Goal: Information Seeking & Learning: Learn about a topic

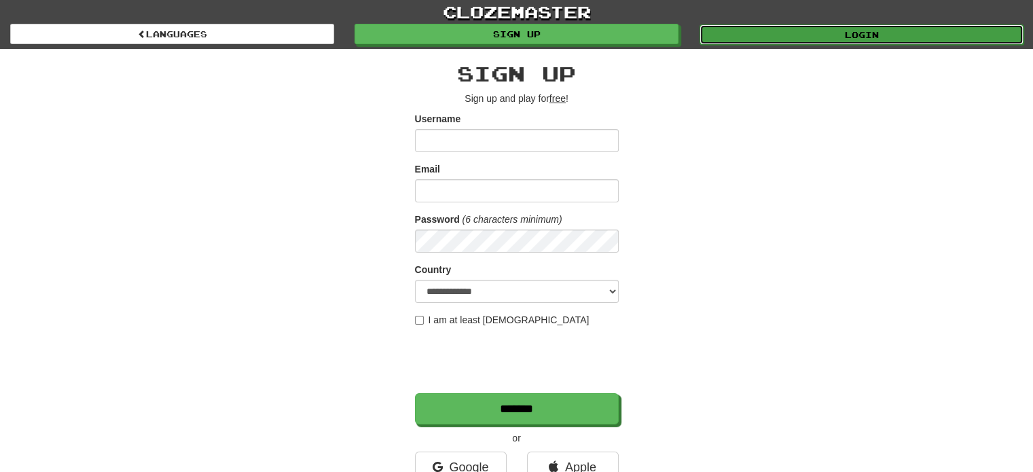
click at [800, 33] on link "Login" at bounding box center [861, 34] width 324 height 20
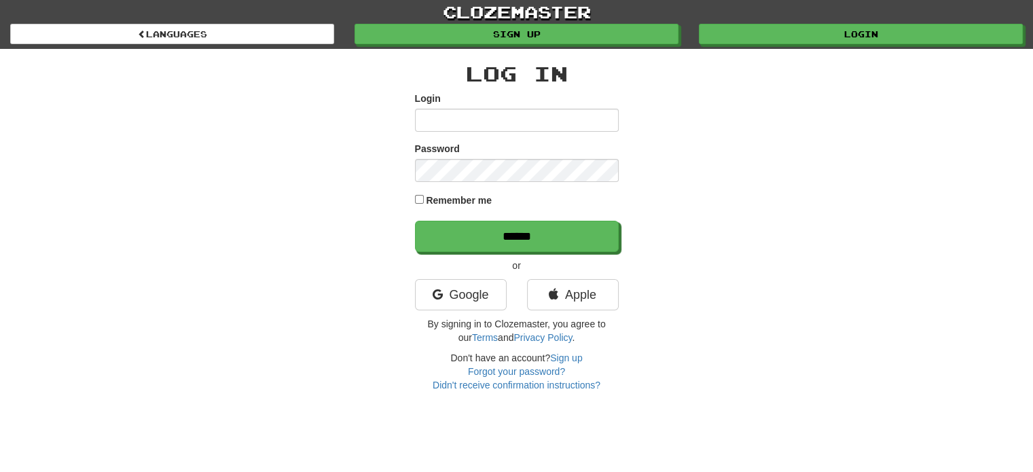
type input "******"
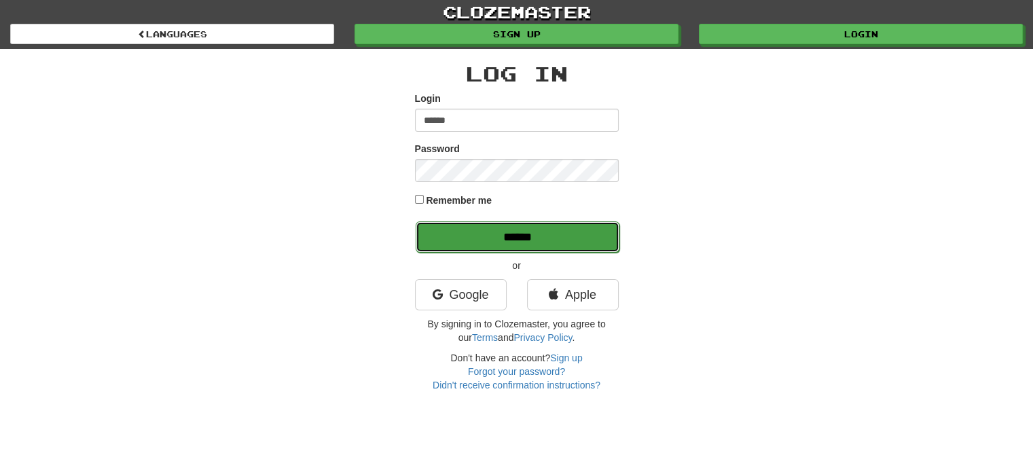
click at [477, 249] on input "******" at bounding box center [518, 236] width 204 height 31
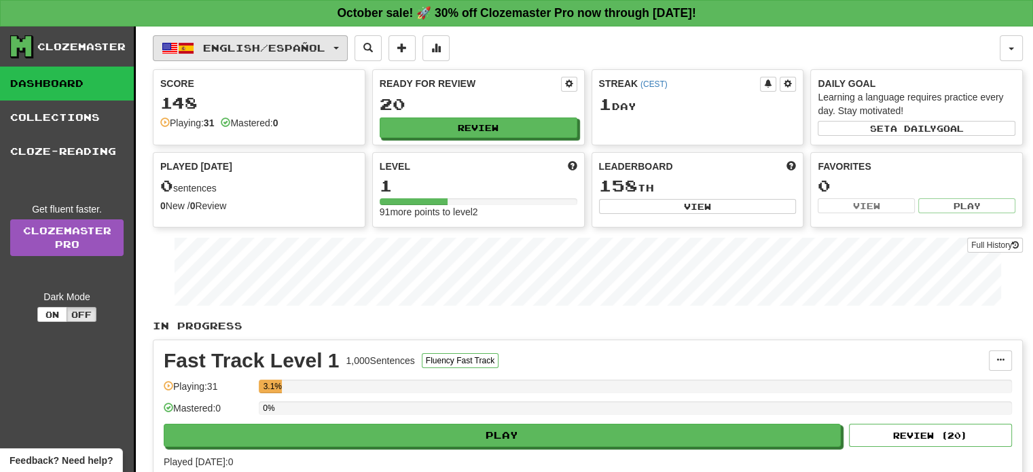
click at [261, 43] on span "English / Español" at bounding box center [264, 48] width 122 height 12
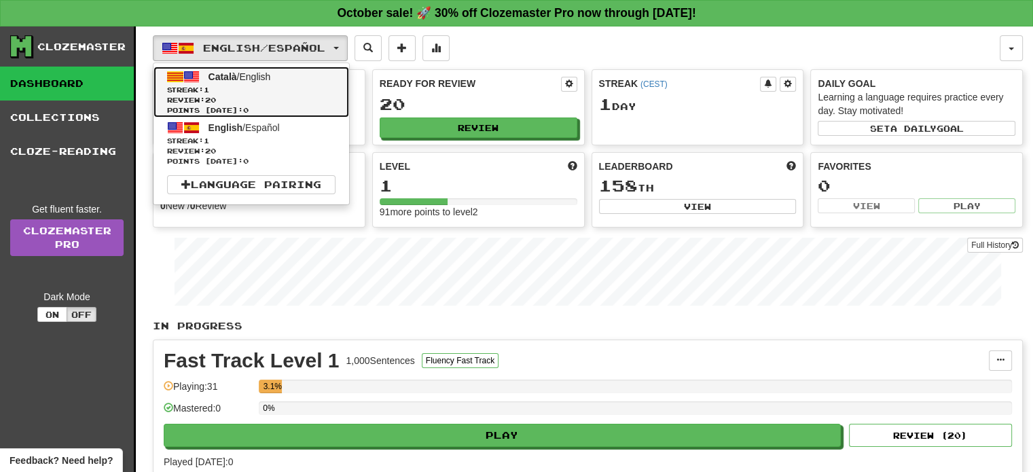
click at [241, 92] on span "Streak: 1" at bounding box center [251, 90] width 168 height 10
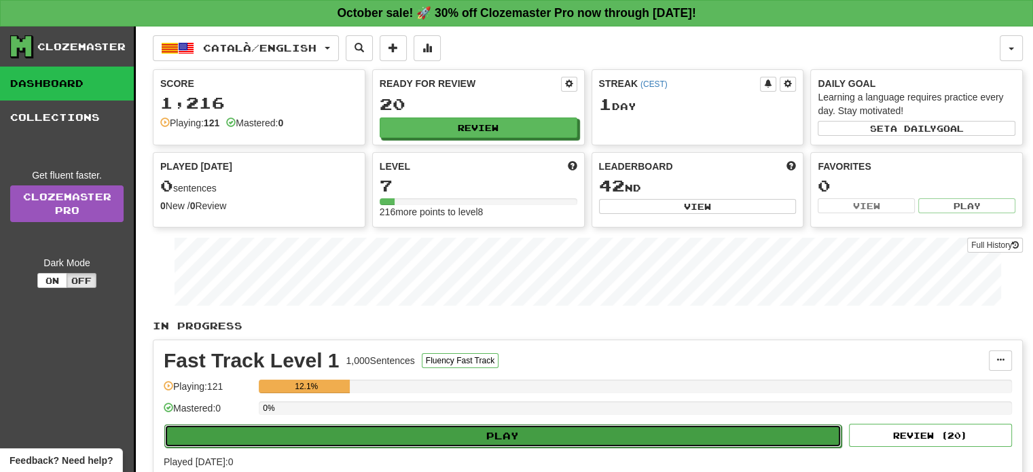
click at [479, 434] on button "Play" at bounding box center [502, 435] width 677 height 23
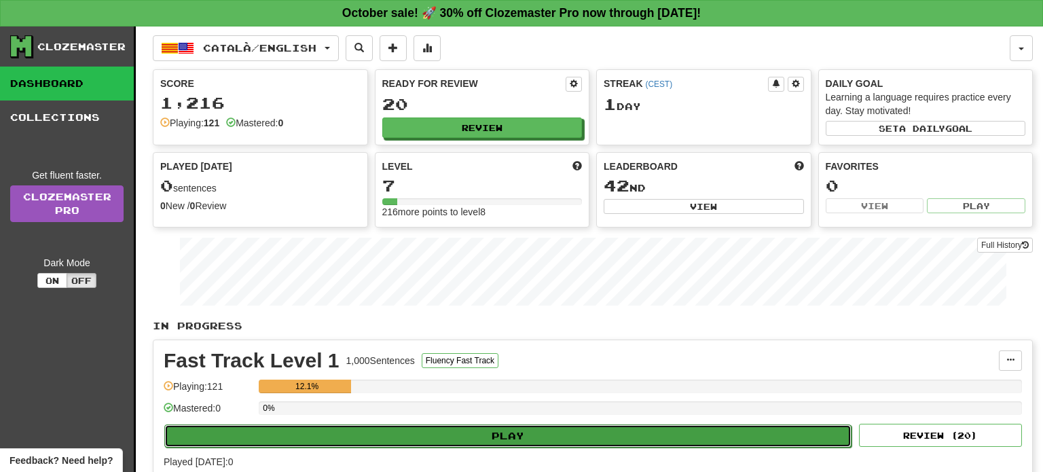
select select "**"
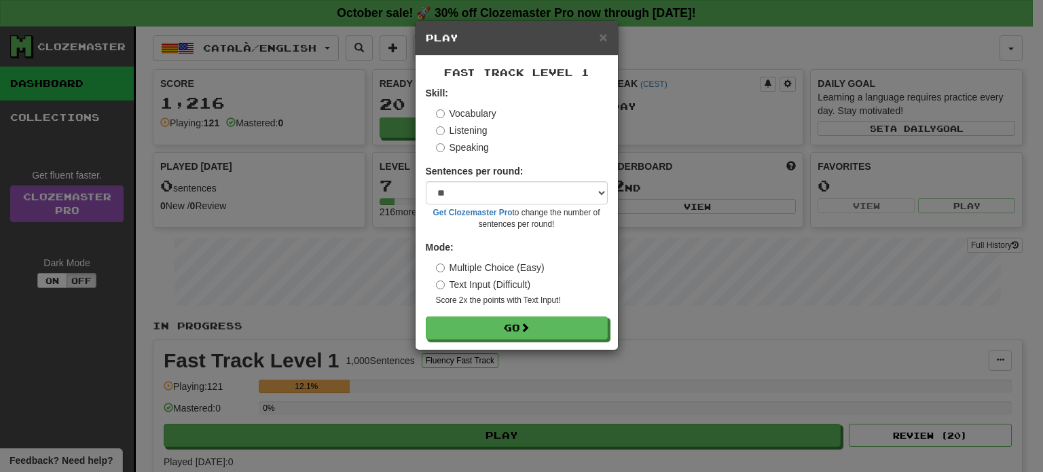
click at [464, 131] on label "Listening" at bounding box center [462, 131] width 52 height 14
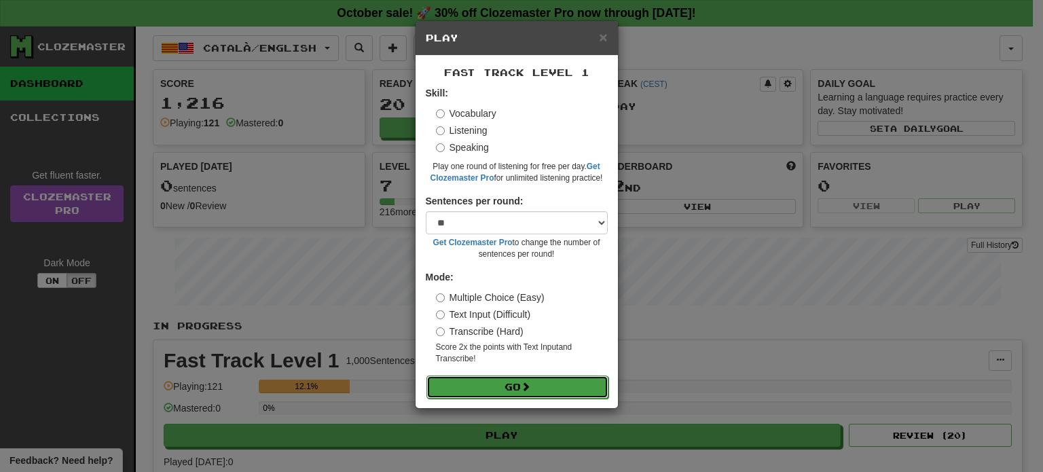
click at [518, 389] on button "Go" at bounding box center [517, 387] width 182 height 23
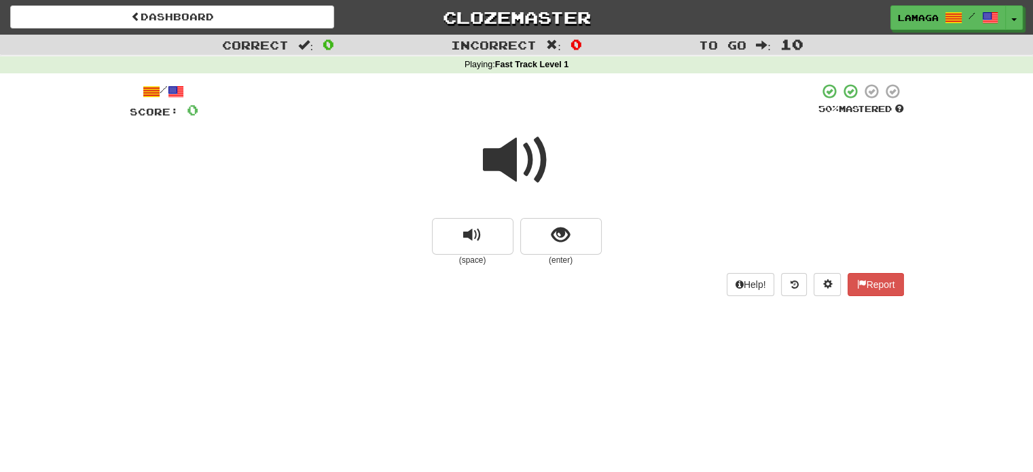
click at [513, 168] on span at bounding box center [517, 160] width 68 height 68
click at [559, 238] on span "show sentence" at bounding box center [560, 235] width 18 height 18
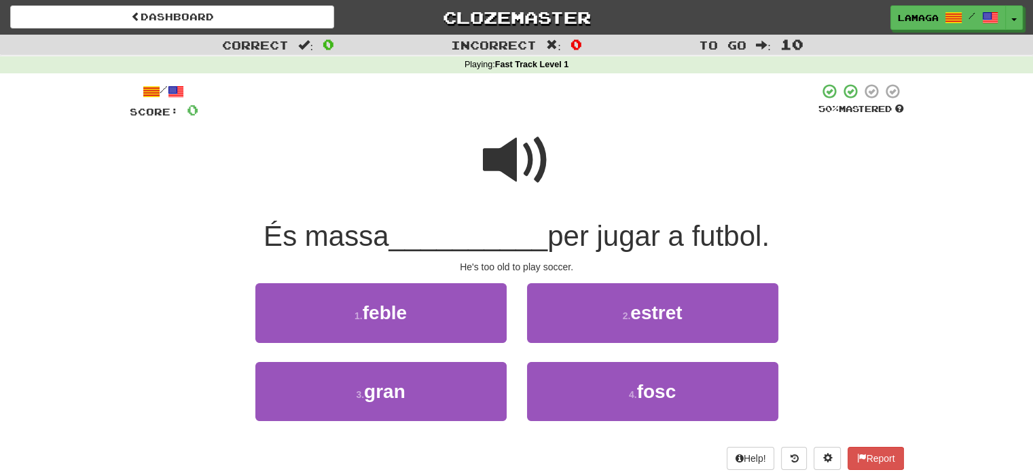
click at [510, 169] on span at bounding box center [517, 160] width 68 height 68
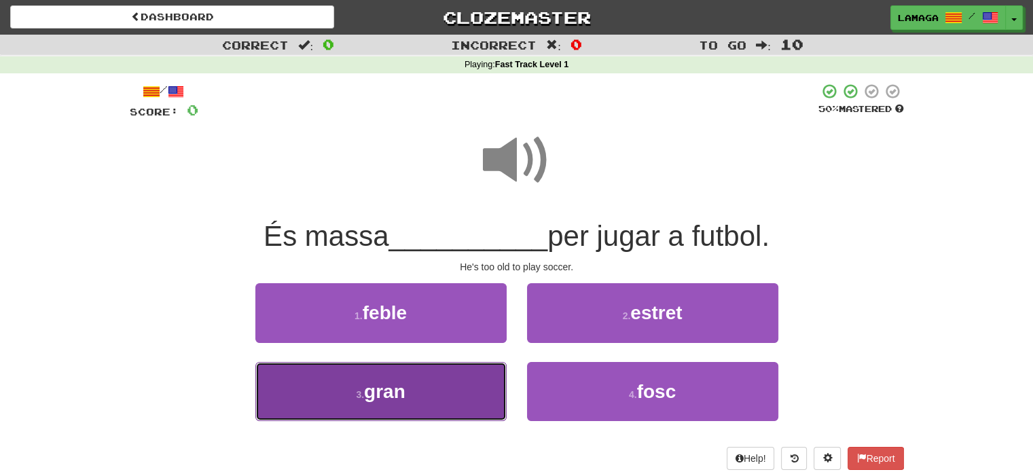
click at [378, 387] on span "gran" at bounding box center [384, 391] width 41 height 21
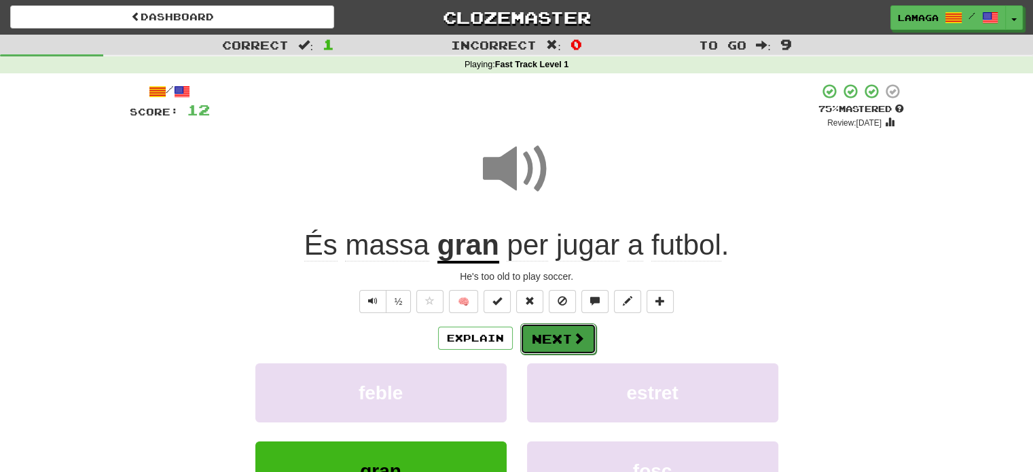
click at [576, 348] on button "Next" at bounding box center [558, 338] width 76 height 31
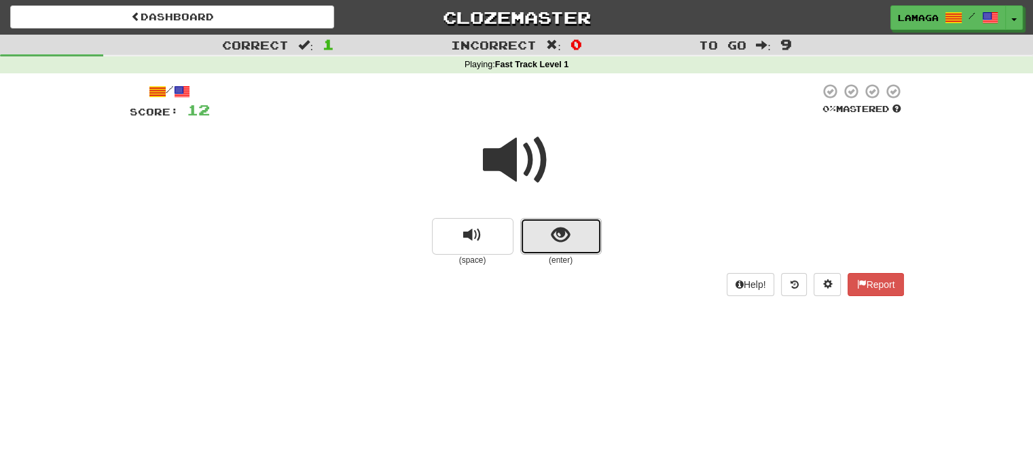
click at [542, 238] on button "show sentence" at bounding box center [560, 236] width 81 height 37
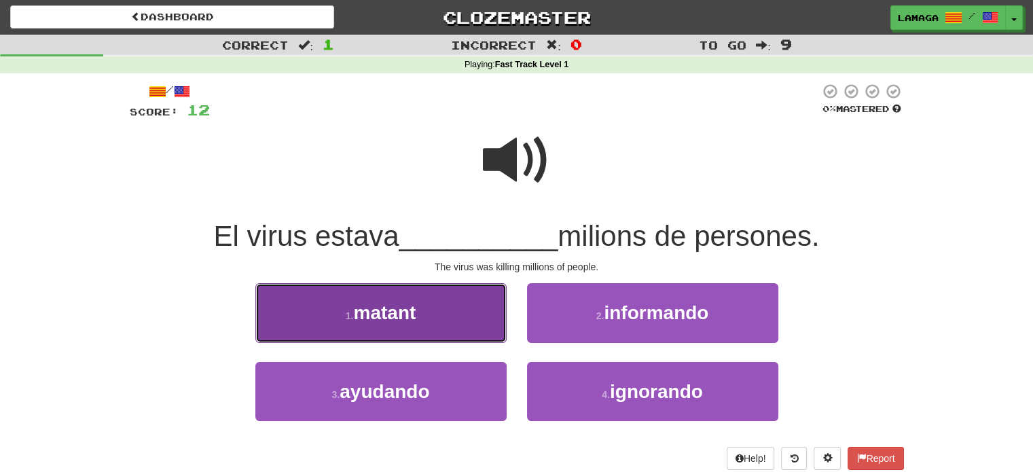
click at [380, 313] on span "matant" at bounding box center [384, 312] width 62 height 21
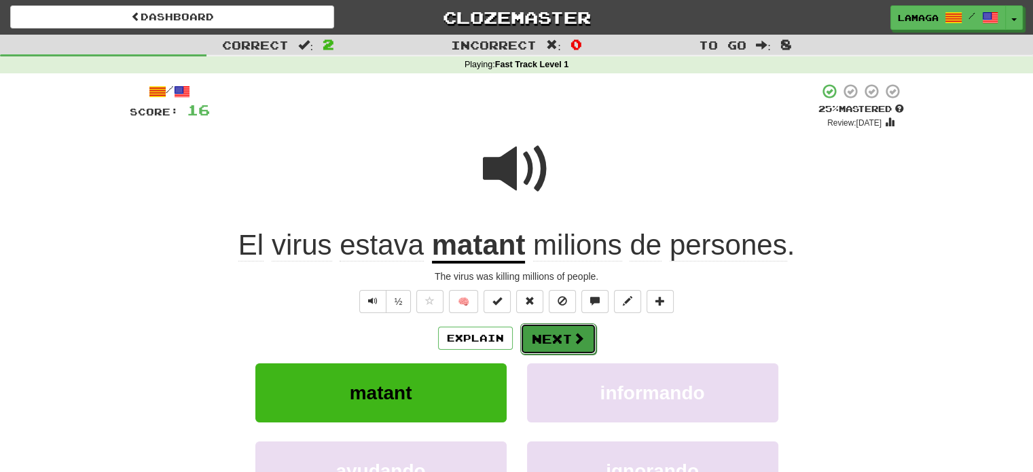
click at [555, 344] on button "Next" at bounding box center [558, 338] width 76 height 31
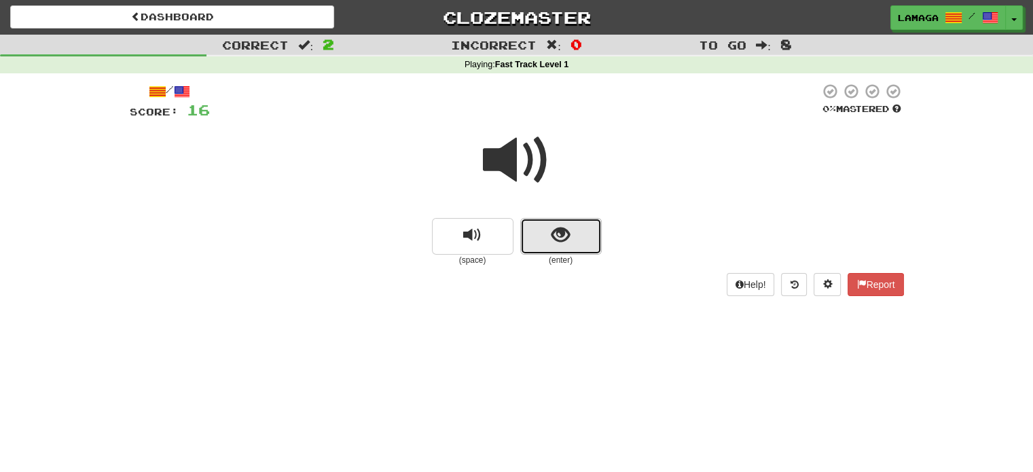
click at [573, 235] on button "show sentence" at bounding box center [560, 236] width 81 height 37
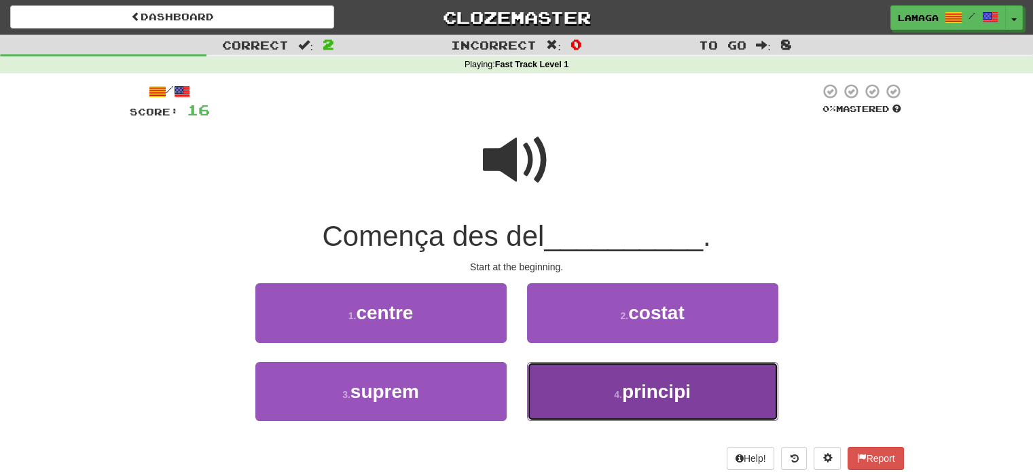
click at [608, 393] on button "4 . principi" at bounding box center [652, 391] width 251 height 59
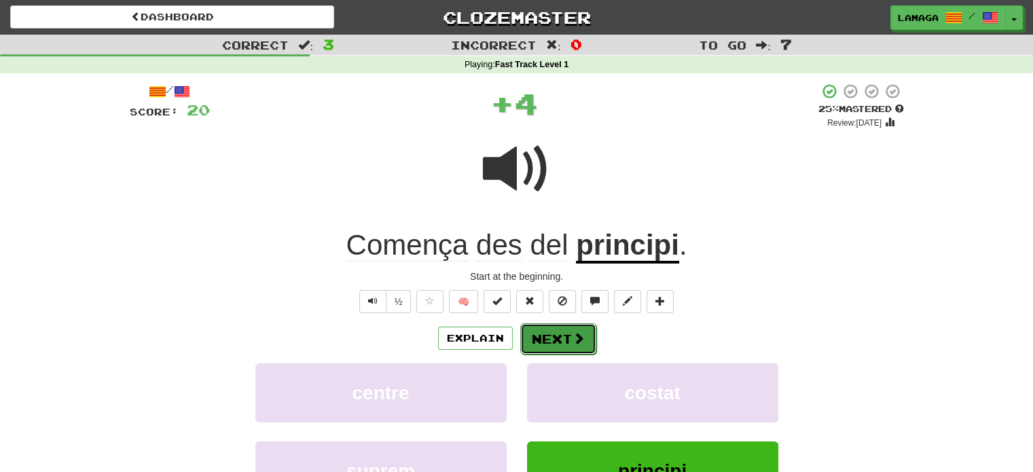
click at [568, 339] on button "Next" at bounding box center [558, 338] width 76 height 31
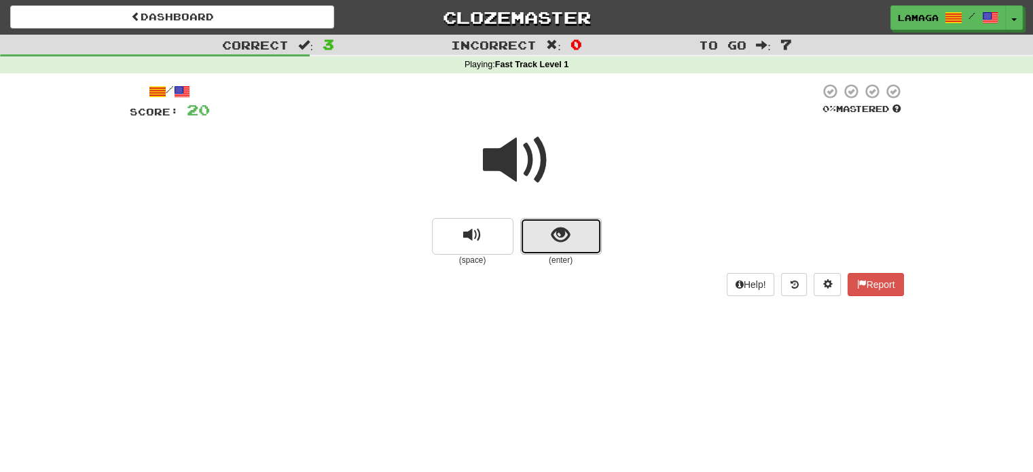
click at [543, 249] on button "show sentence" at bounding box center [560, 236] width 81 height 37
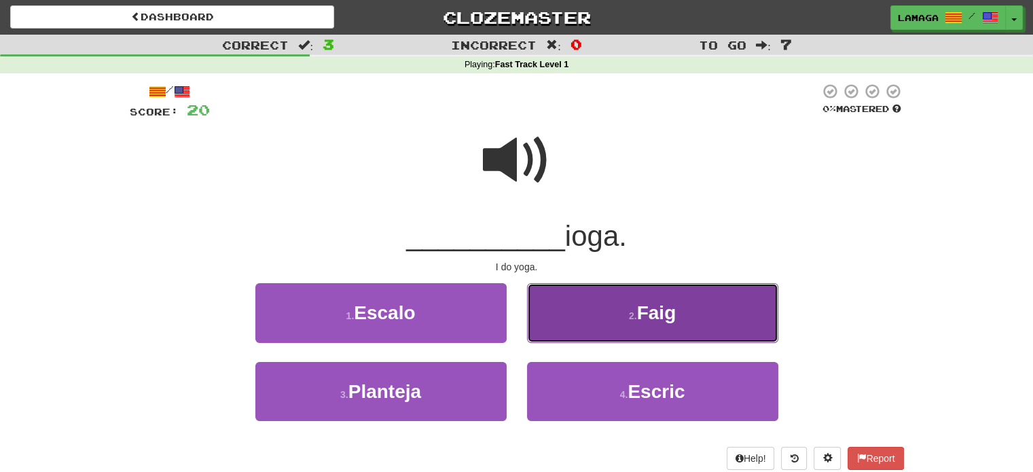
click at [555, 310] on button "2 . Faig" at bounding box center [652, 312] width 251 height 59
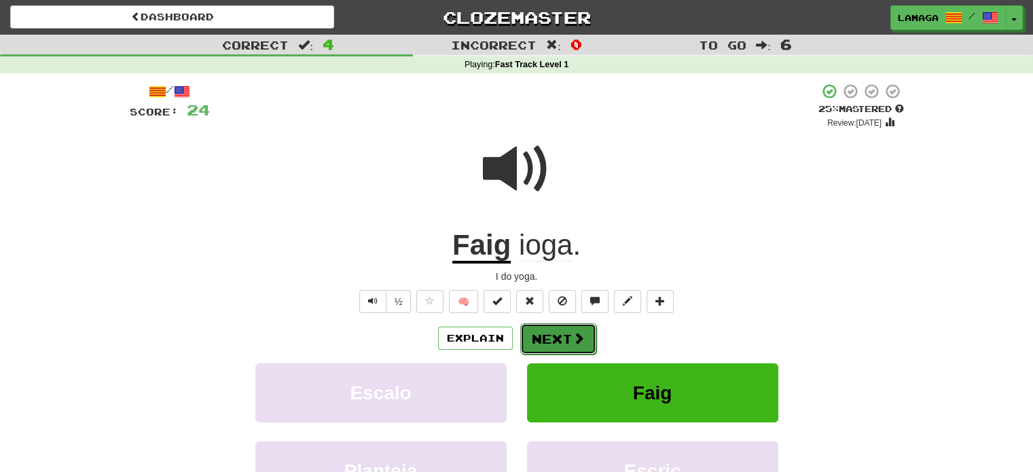
click at [562, 333] on button "Next" at bounding box center [558, 338] width 76 height 31
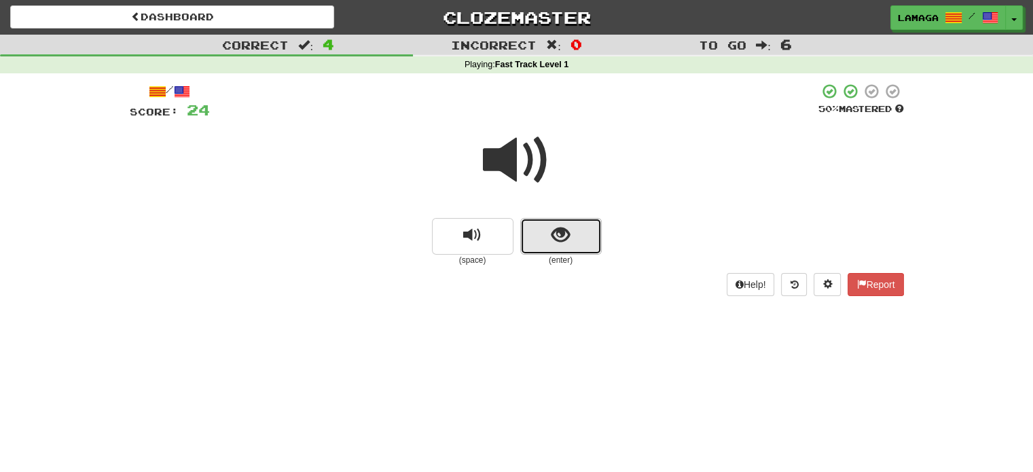
click at [579, 238] on button "show sentence" at bounding box center [560, 236] width 81 height 37
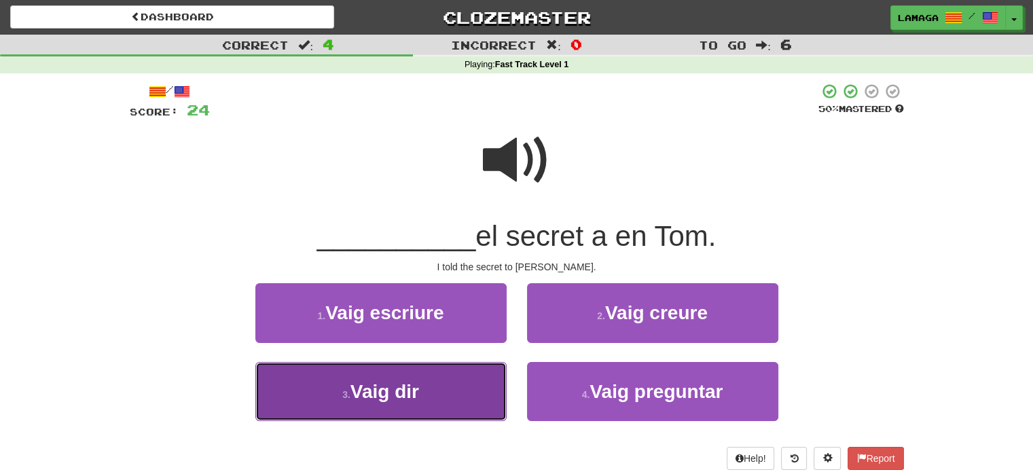
click at [345, 398] on small "3 ." at bounding box center [346, 394] width 8 height 11
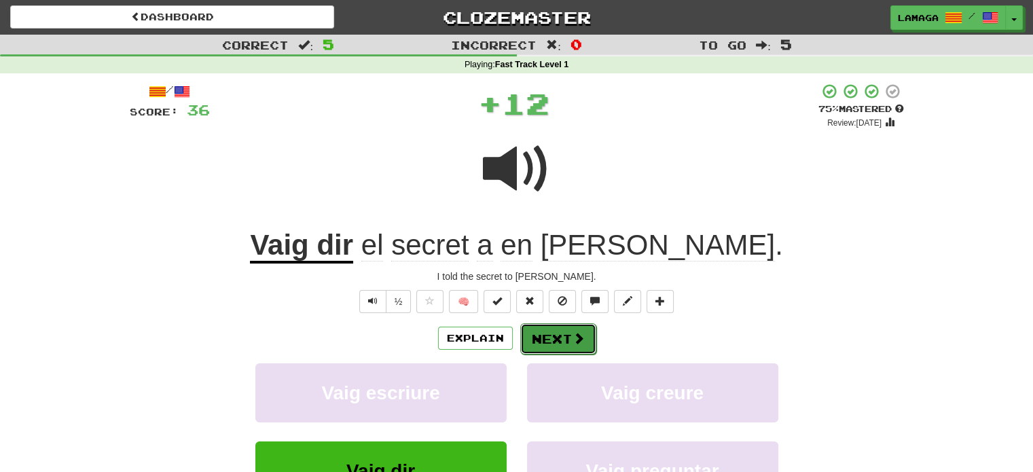
click at [549, 336] on button "Next" at bounding box center [558, 338] width 76 height 31
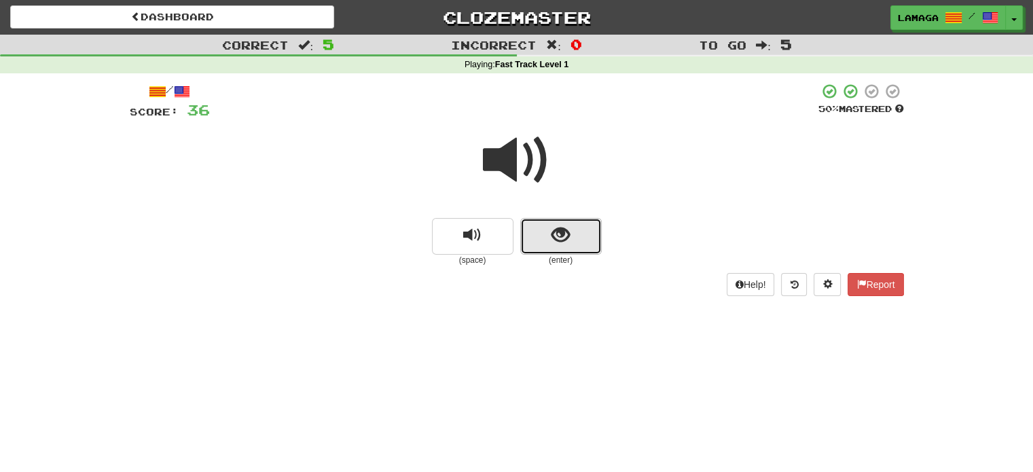
click at [559, 240] on span "show sentence" at bounding box center [560, 235] width 18 height 18
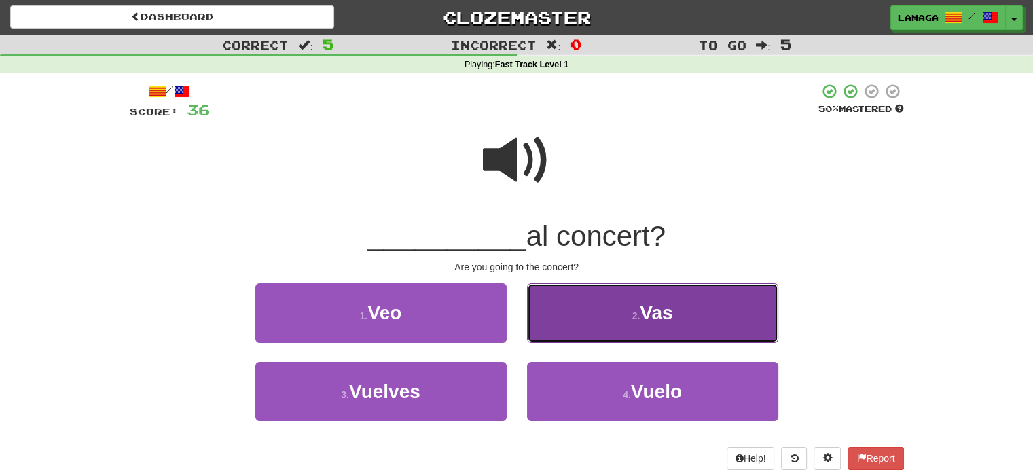
click at [663, 310] on span "Vas" at bounding box center [656, 312] width 33 height 21
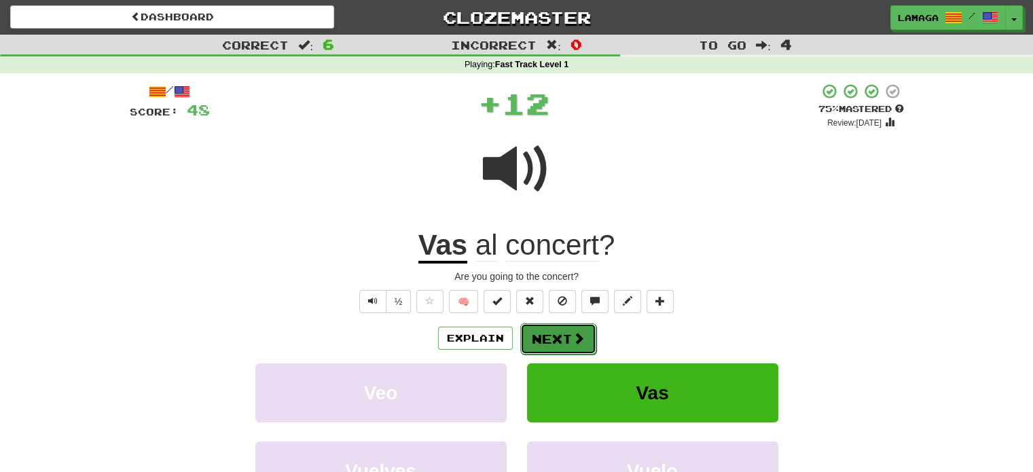
click at [558, 331] on button "Next" at bounding box center [558, 338] width 76 height 31
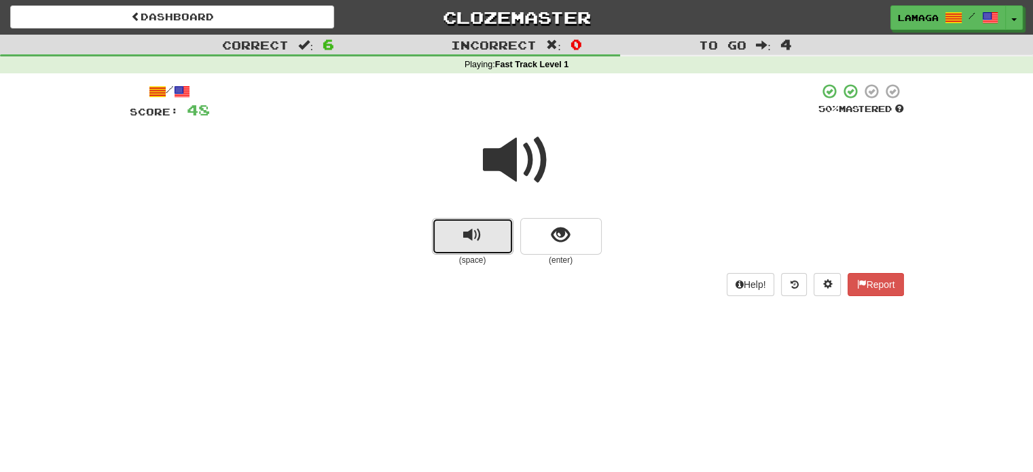
click at [492, 249] on button "replay audio" at bounding box center [472, 236] width 81 height 37
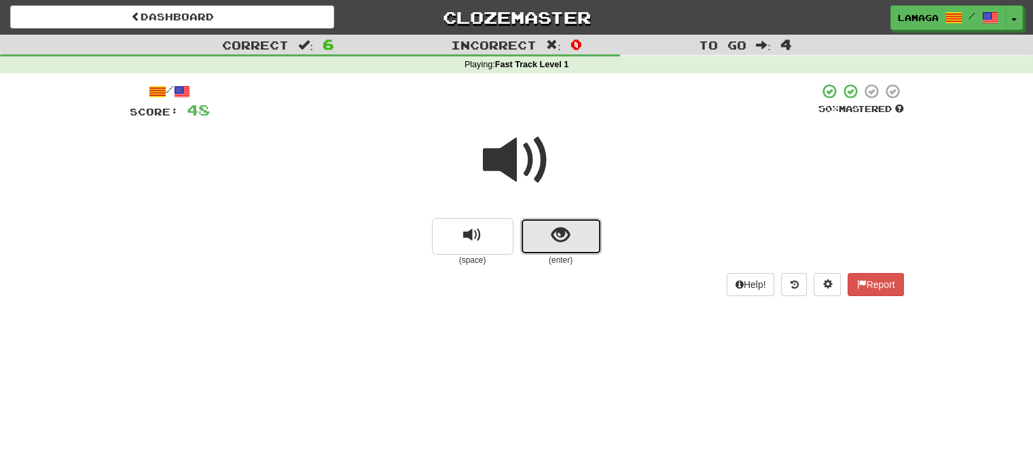
click at [560, 236] on span "show sentence" at bounding box center [560, 235] width 18 height 18
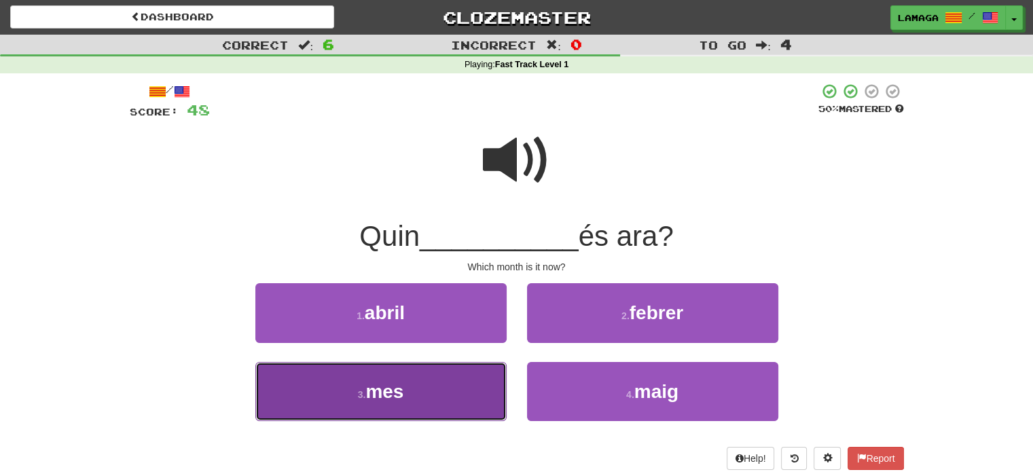
click at [441, 409] on button "3 . mes" at bounding box center [380, 391] width 251 height 59
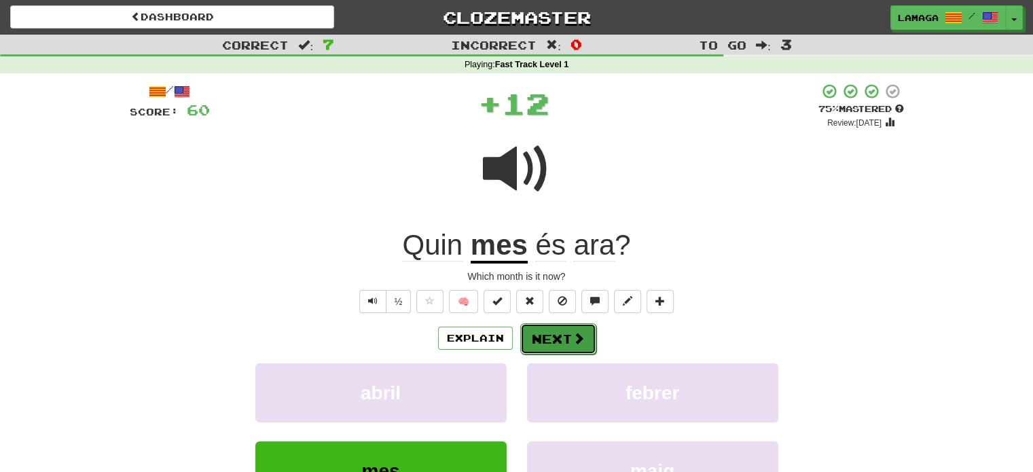
click at [575, 339] on span at bounding box center [578, 338] width 12 height 12
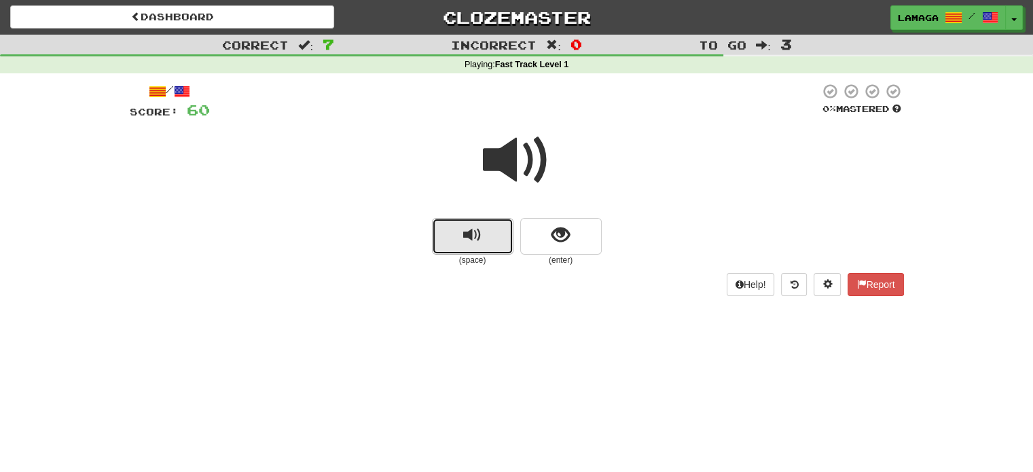
click at [454, 244] on button "replay audio" at bounding box center [472, 236] width 81 height 37
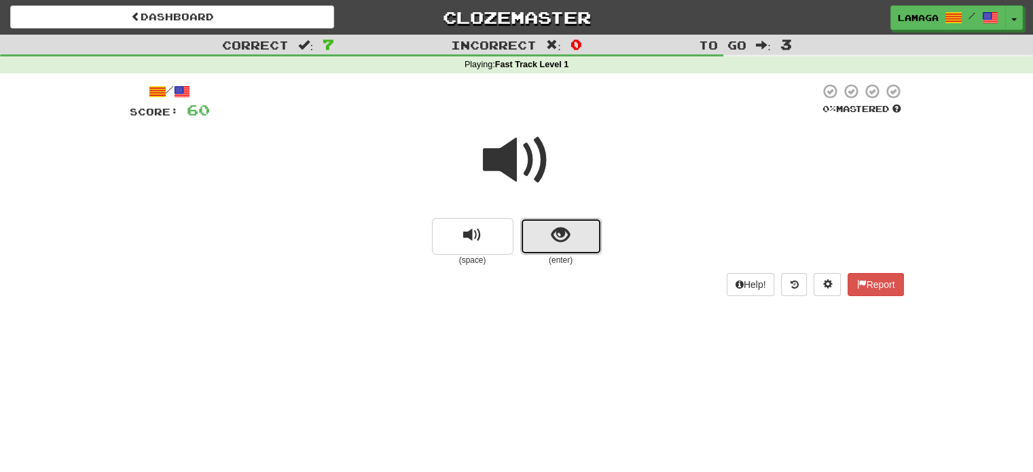
click at [553, 241] on span "show sentence" at bounding box center [560, 235] width 18 height 18
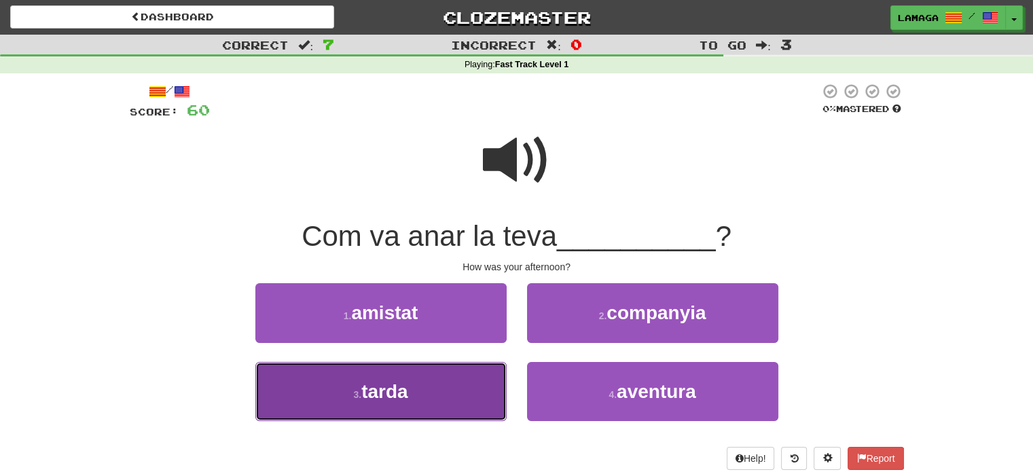
click at [384, 386] on span "tarda" at bounding box center [384, 391] width 46 height 21
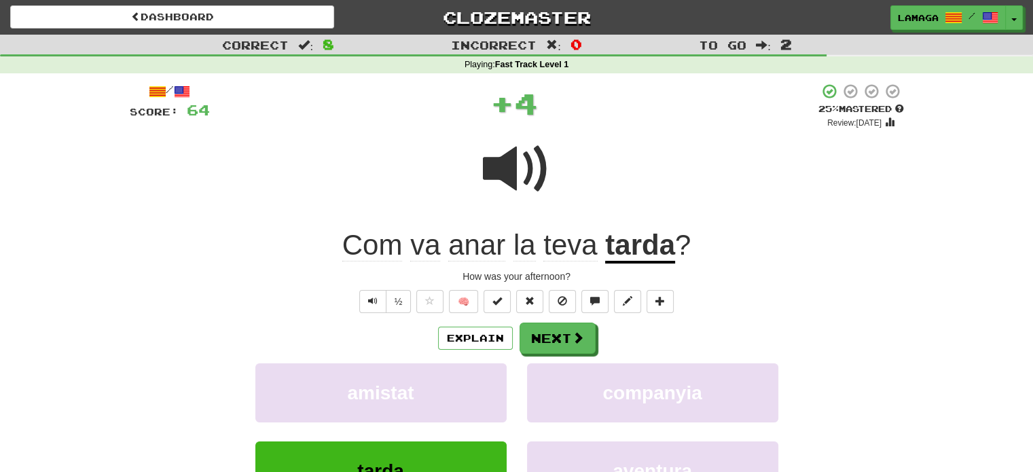
click at [470, 246] on span "anar" at bounding box center [476, 245] width 57 height 33
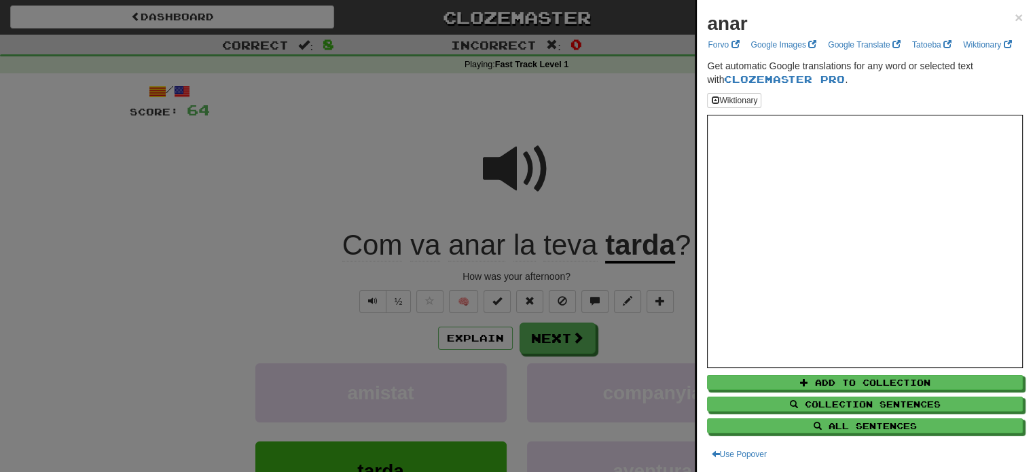
click at [651, 182] on div at bounding box center [516, 236] width 1033 height 472
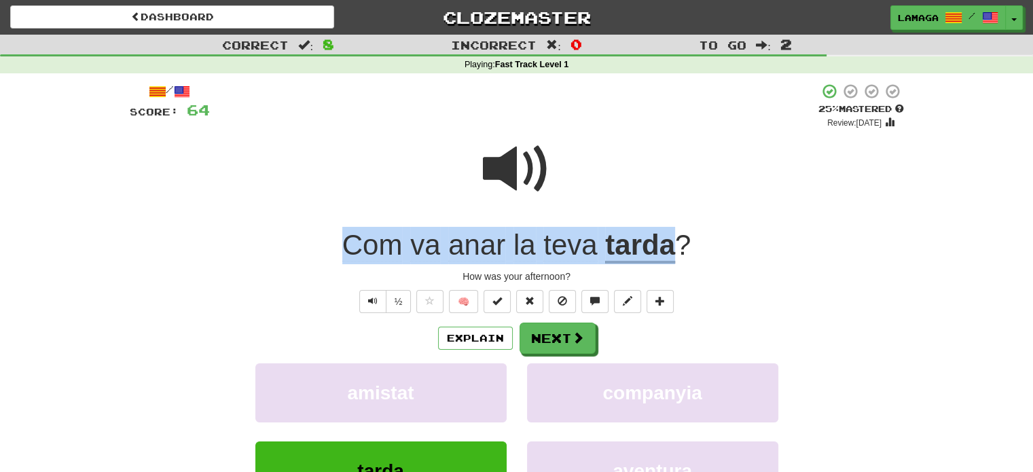
drag, startPoint x: 346, startPoint y: 246, endPoint x: 681, endPoint y: 261, distance: 335.8
click at [681, 261] on div "Com va anar la teva tarda ?" at bounding box center [517, 245] width 774 height 37
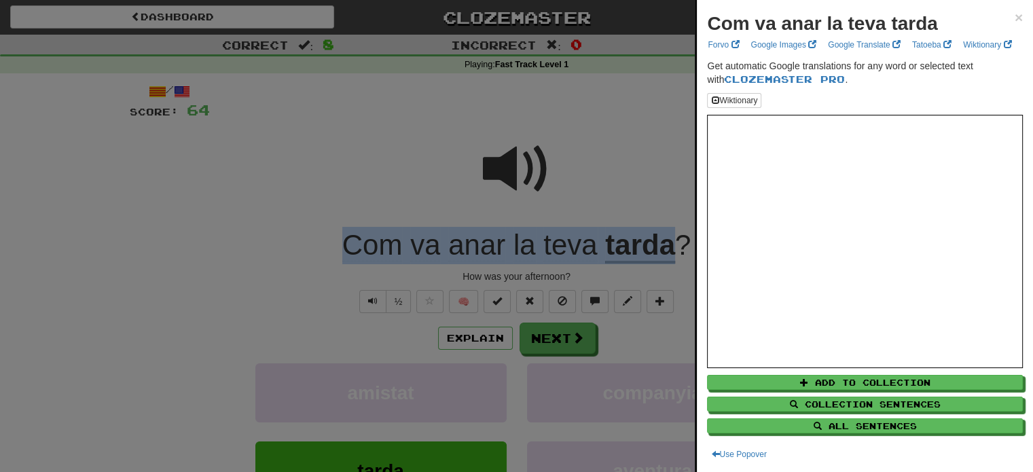
copy div "Com va anar la teva tarda"
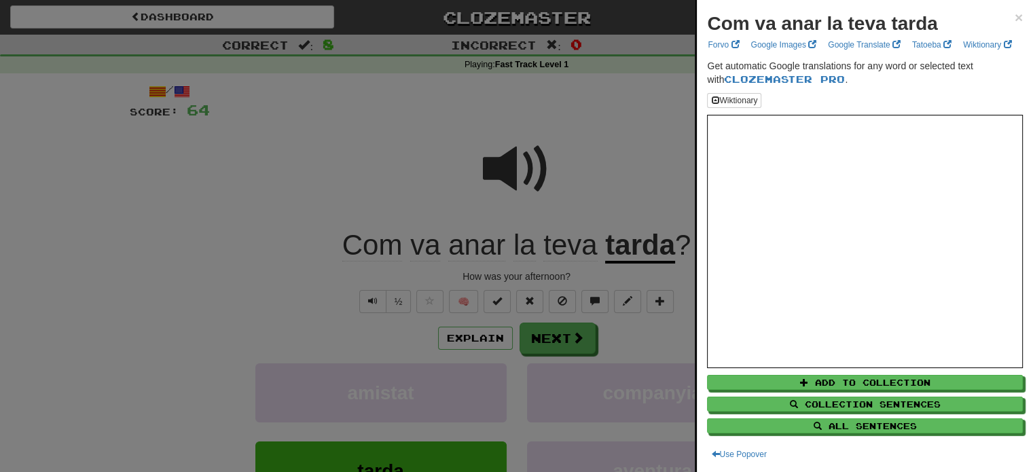
click at [579, 198] on div at bounding box center [516, 236] width 1033 height 472
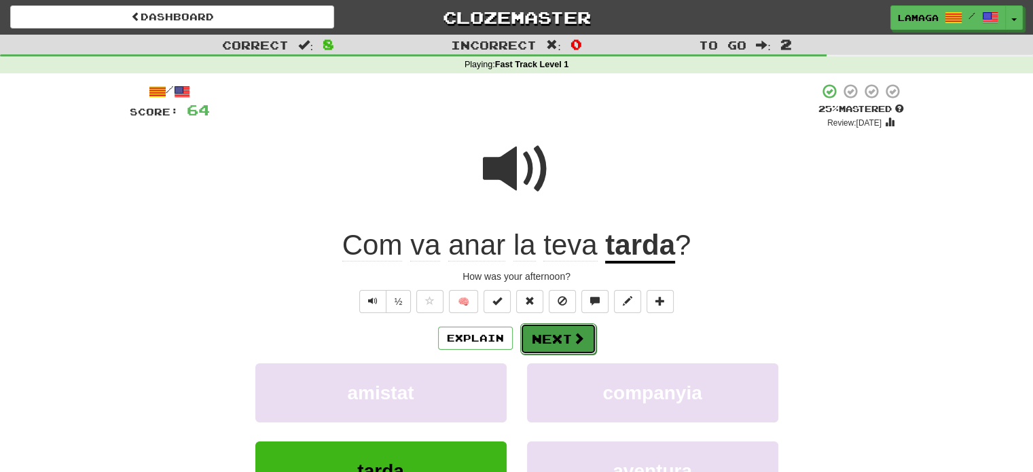
click at [558, 323] on button "Next" at bounding box center [558, 338] width 76 height 31
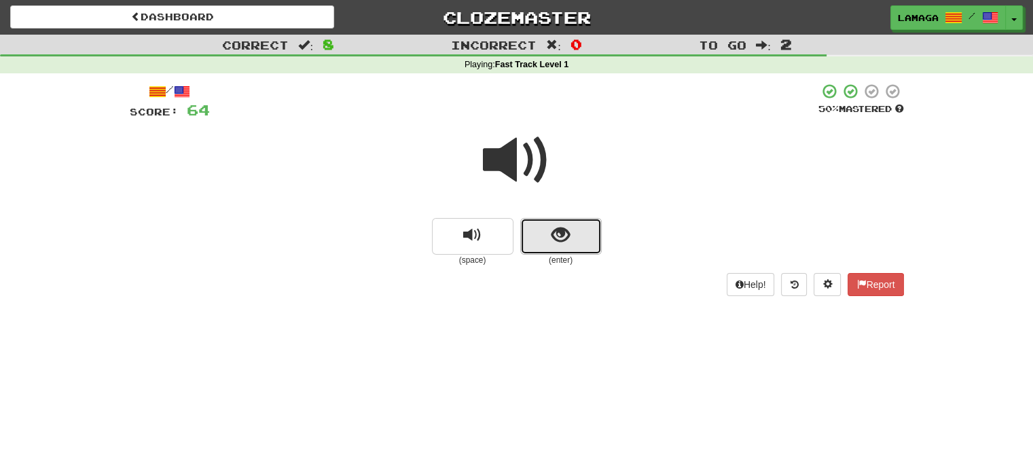
click at [570, 225] on button "show sentence" at bounding box center [560, 236] width 81 height 37
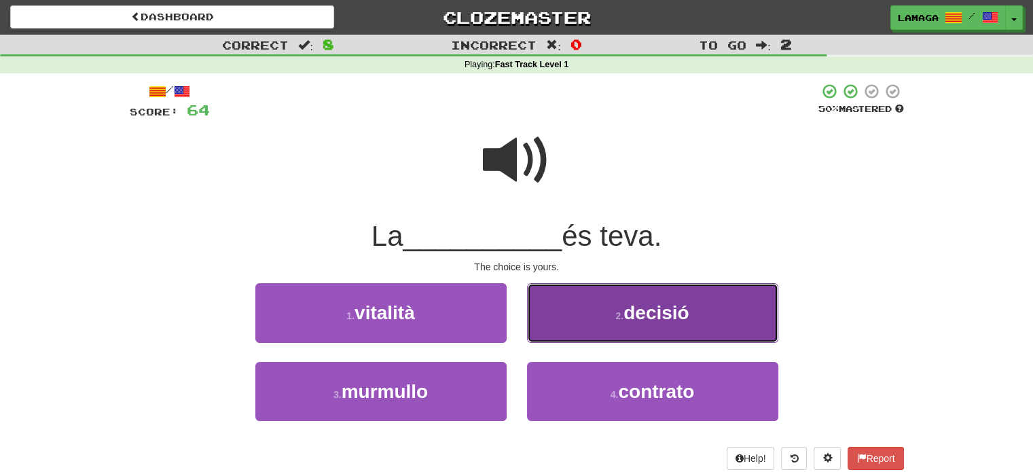
click at [594, 324] on button "2 . decisió" at bounding box center [652, 312] width 251 height 59
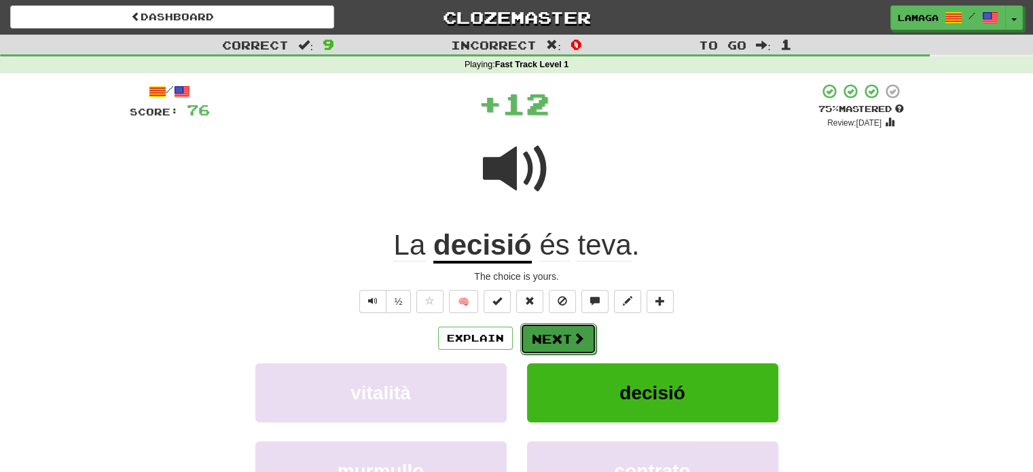
click at [556, 339] on button "Next" at bounding box center [558, 338] width 76 height 31
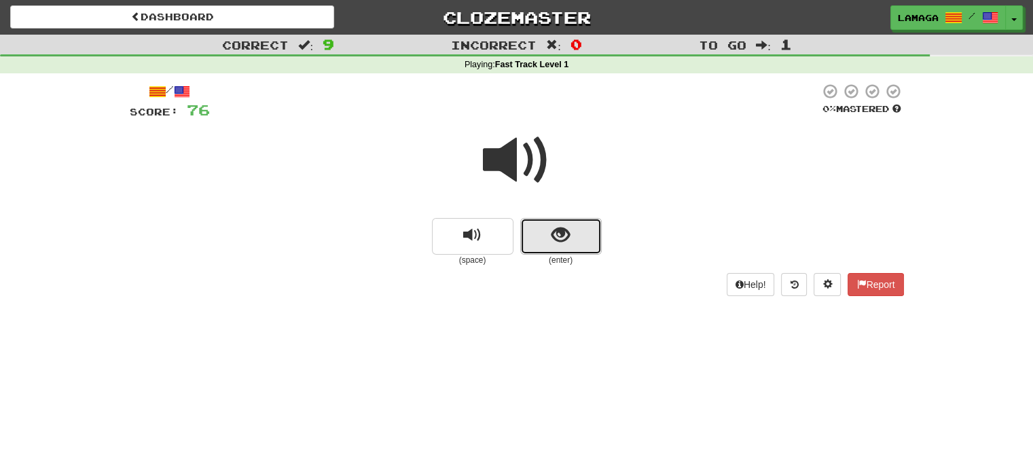
click at [558, 246] on button "show sentence" at bounding box center [560, 236] width 81 height 37
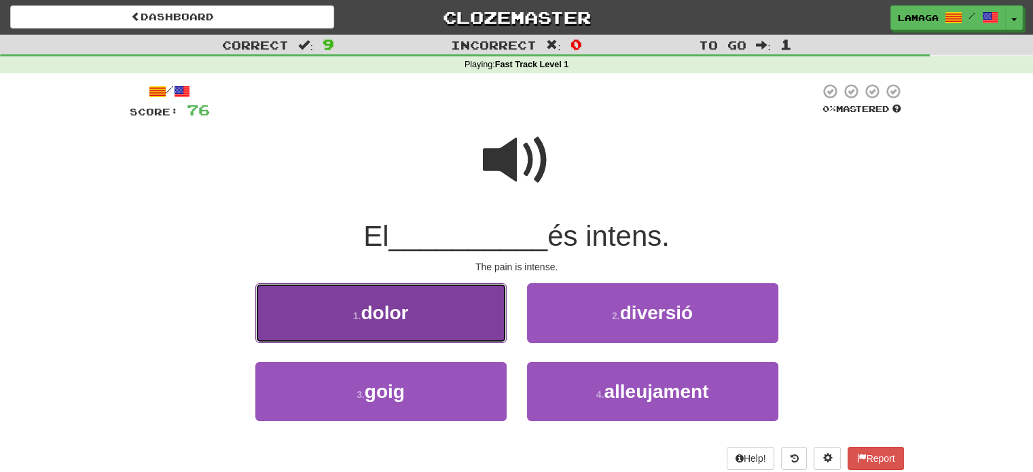
click at [396, 321] on span "dolor" at bounding box center [385, 312] width 48 height 21
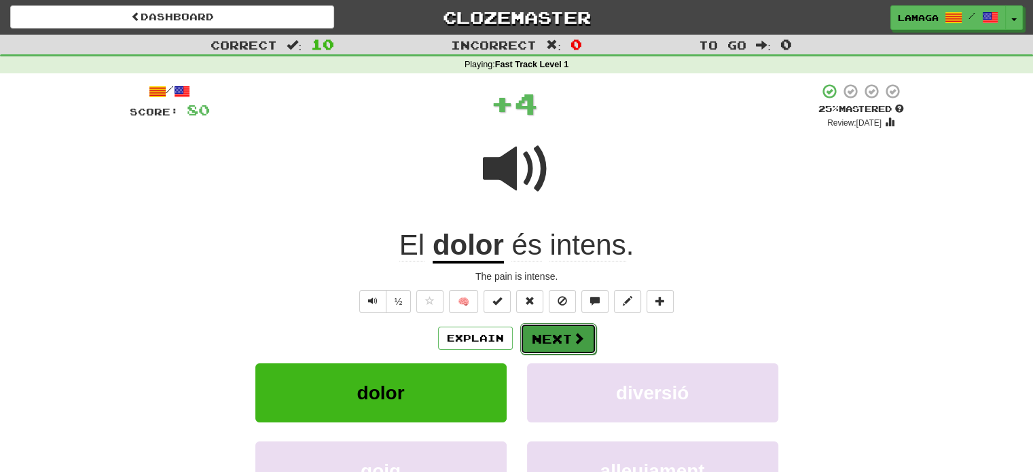
click at [561, 333] on button "Next" at bounding box center [558, 338] width 76 height 31
